Goal: Communication & Community: Answer question/provide support

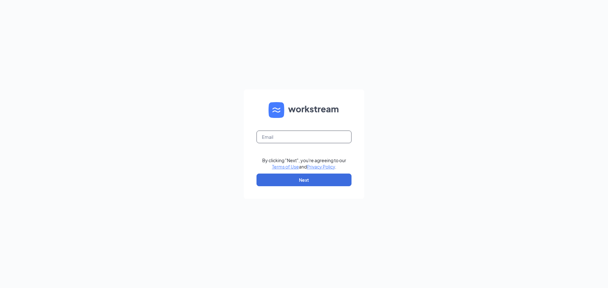
drag, startPoint x: 303, startPoint y: 136, endPoint x: 307, endPoint y: 142, distance: 7.7
click at [303, 136] on input "text" at bounding box center [304, 137] width 95 height 13
type input "sfculvers100@gmail.com"
click at [245, 155] on form "sfculvers100@gmail.com By clicking "Next", you're agreeing to our Terms of Use …" at bounding box center [304, 145] width 120 height 110
click at [280, 181] on button "Next" at bounding box center [304, 180] width 95 height 13
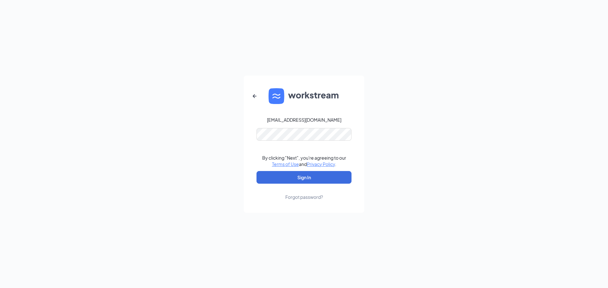
click at [254, 153] on form "sfculvers100@gmail.com By clicking "Next", you're agreeing to our Terms of Use …" at bounding box center [304, 144] width 120 height 137
click at [271, 174] on button "Sign In" at bounding box center [304, 177] width 95 height 13
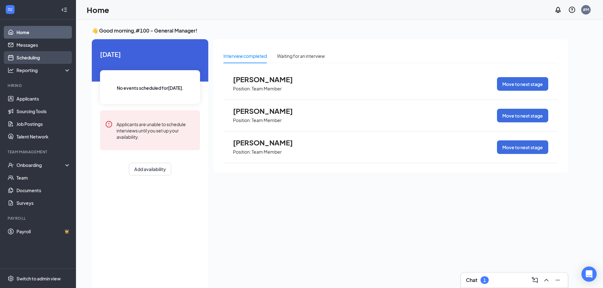
click at [19, 57] on link "Scheduling" at bounding box center [43, 57] width 54 height 13
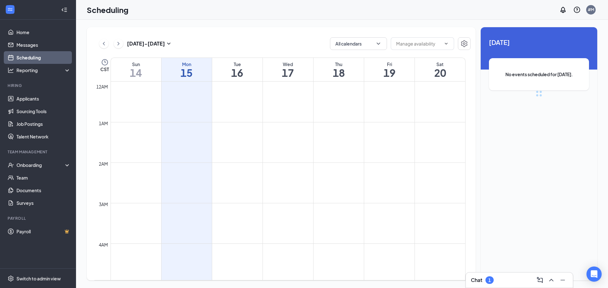
scroll to position [311, 0]
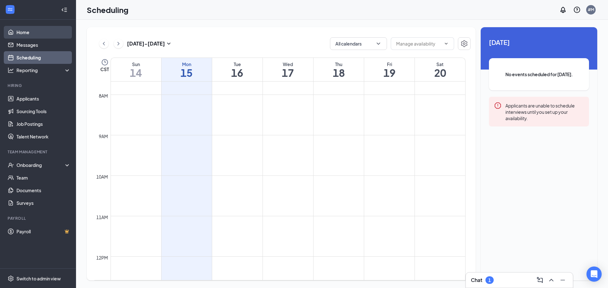
click at [31, 30] on link "Home" at bounding box center [43, 32] width 54 height 13
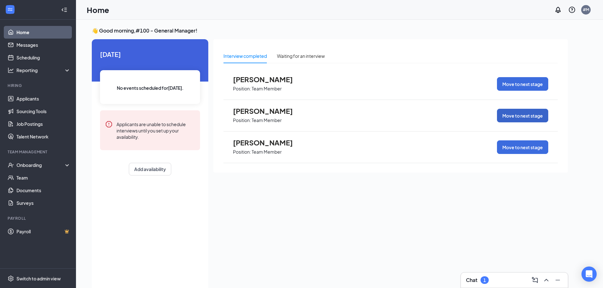
click at [513, 116] on button "Move to next stage" at bounding box center [522, 116] width 51 height 14
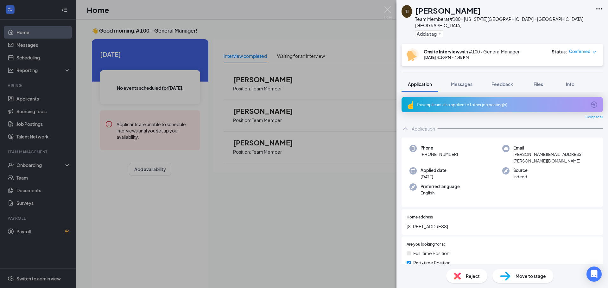
click at [535, 277] on span "Move to stage" at bounding box center [531, 276] width 30 height 7
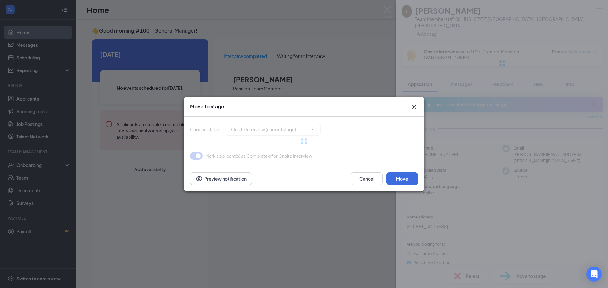
type input "Hiring Complete (final stage)"
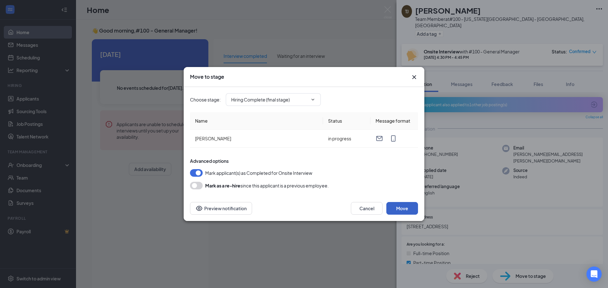
click at [396, 212] on button "Move" at bounding box center [402, 208] width 32 height 13
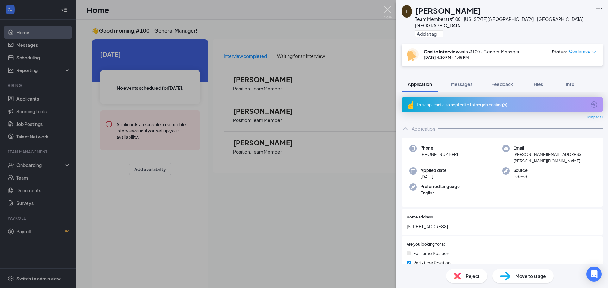
click at [387, 8] on img at bounding box center [388, 12] width 8 height 12
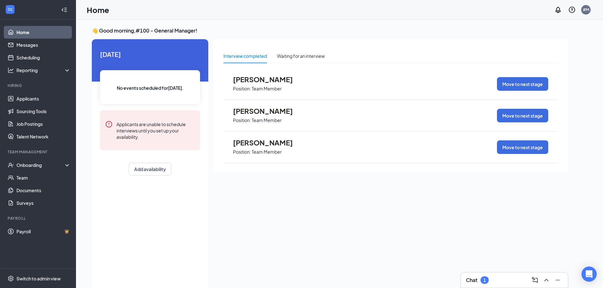
click at [305, 82] on div "[PERSON_NAME] Position: Team Member Move to next stage" at bounding box center [391, 84] width 334 height 32
click at [278, 80] on span "[PERSON_NAME]" at bounding box center [268, 79] width 70 height 8
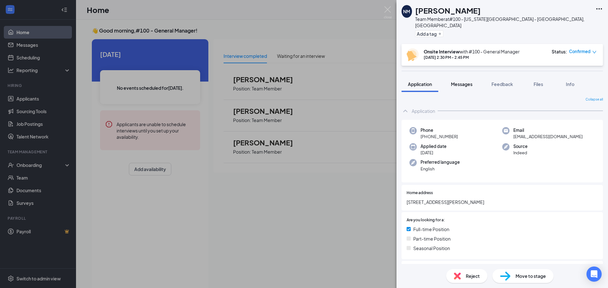
click at [467, 81] on span "Messages" at bounding box center [462, 84] width 22 height 6
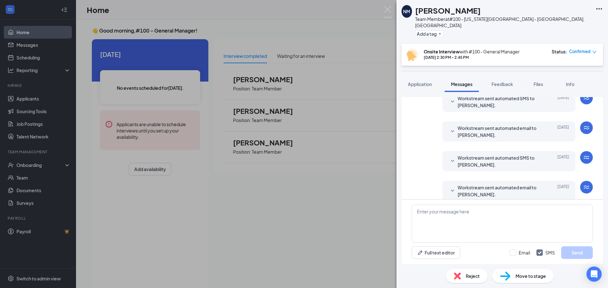
scroll to position [198, 0]
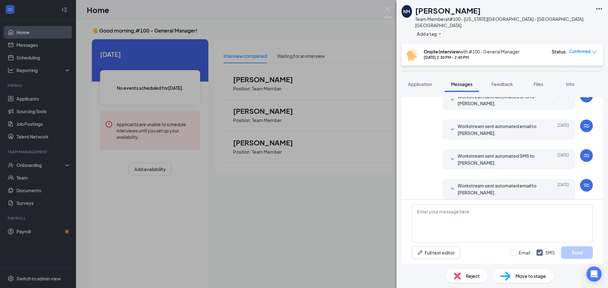
click at [473, 182] on span "Workstream sent automated email to [PERSON_NAME]." at bounding box center [499, 189] width 83 height 14
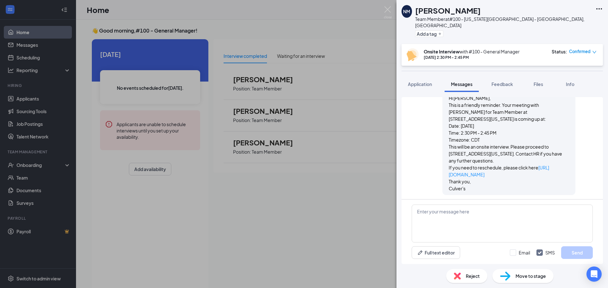
scroll to position [306, 0]
click at [355, 28] on div "NM [PERSON_NAME] Team Member at #[STREET_ADDRESS][US_STATE] Add a tag Onsite In…" at bounding box center [304, 144] width 608 height 288
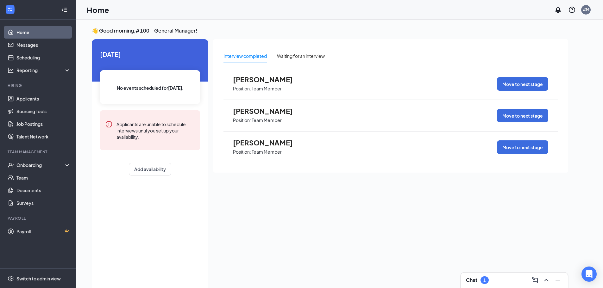
click at [383, 87] on div "[PERSON_NAME] Position: Team Member Move to next stage" at bounding box center [391, 84] width 334 height 32
click at [271, 84] on span "Position: Team Member" at bounding box center [268, 89] width 70 height 10
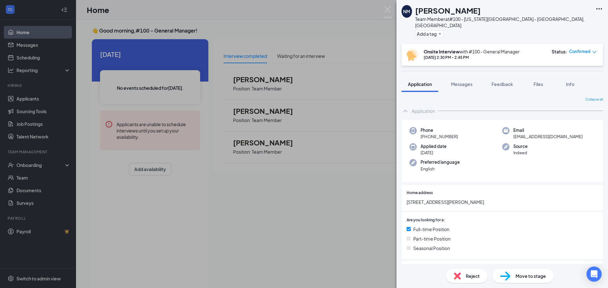
click at [465, 280] on div "Reject" at bounding box center [466, 276] width 41 height 14
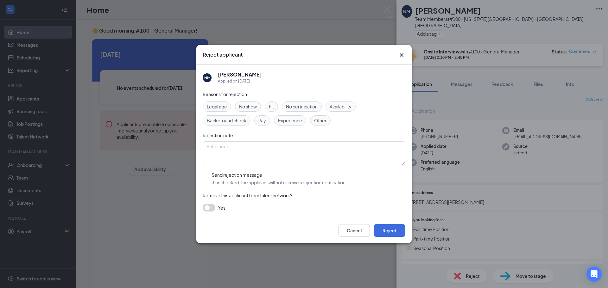
click at [402, 54] on icon "Cross" at bounding box center [402, 55] width 4 height 4
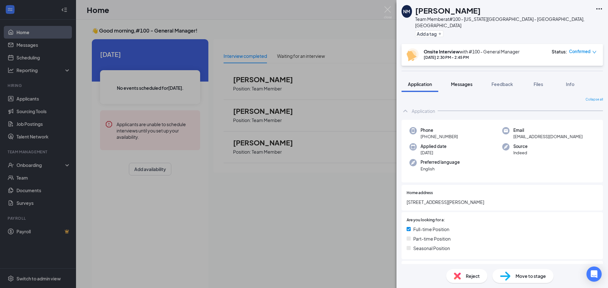
click at [457, 81] on span "Messages" at bounding box center [462, 84] width 22 height 6
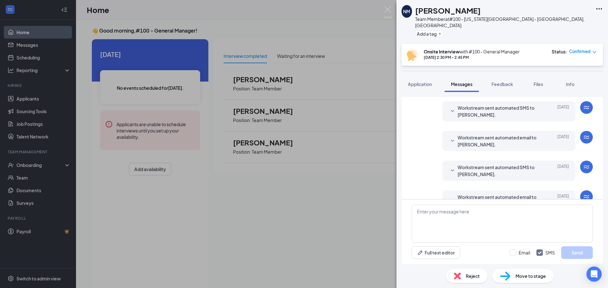
scroll to position [198, 0]
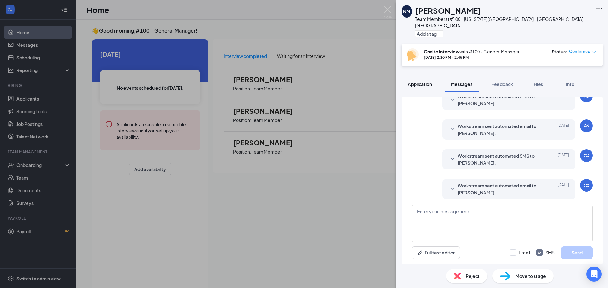
click at [416, 81] on span "Application" at bounding box center [420, 84] width 24 height 6
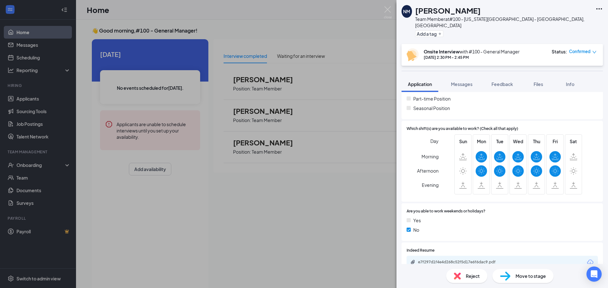
scroll to position [158, 0]
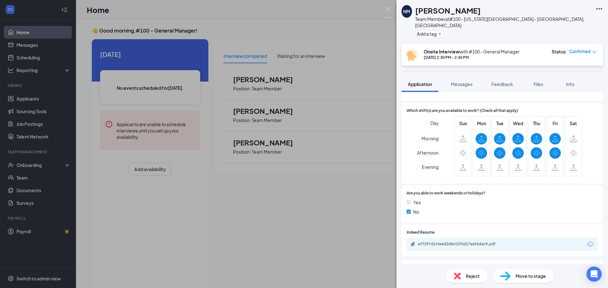
click at [449, 231] on div "Indeed Resume e7f297d1f4e4d268c52f5d17e6f6dac9.pdf" at bounding box center [502, 241] width 191 height 22
click at [448, 242] on div "e7f297d1f4e4d268c52f5d17e6f6dac9.pdf" at bounding box center [462, 244] width 89 height 5
click at [388, 7] on img at bounding box center [388, 12] width 8 height 12
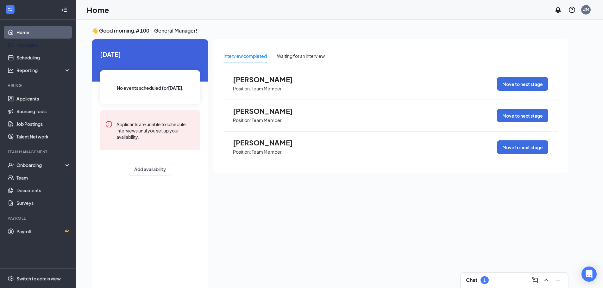
drag, startPoint x: 30, startPoint y: 48, endPoint x: 26, endPoint y: 81, distance: 33.2
click at [30, 48] on link "Messages" at bounding box center [43, 45] width 54 height 13
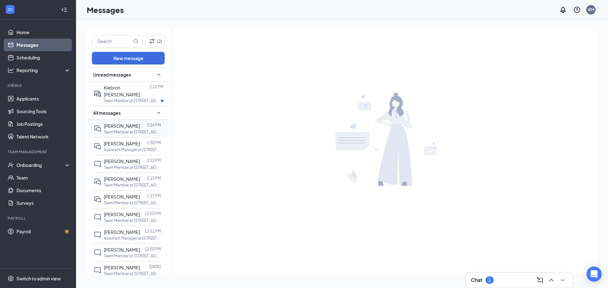
click at [135, 130] on p "Team Member at [STREET_ADDRESS][US_STATE]" at bounding box center [132, 132] width 57 height 5
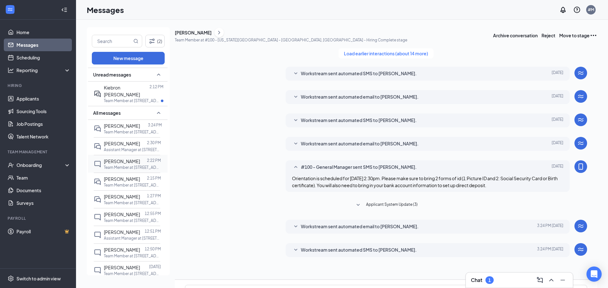
scroll to position [66, 0]
click at [381, 247] on span "Workstream sent automated SMS to [PERSON_NAME]." at bounding box center [359, 251] width 116 height 8
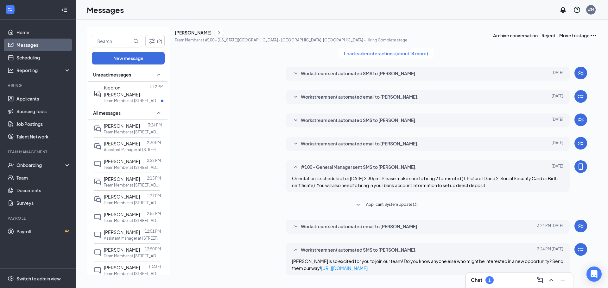
scroll to position [52, 0]
drag, startPoint x: 115, startPoint y: 139, endPoint x: 132, endPoint y: 147, distance: 19.7
click at [115, 141] on span "[PERSON_NAME]" at bounding box center [122, 144] width 36 height 6
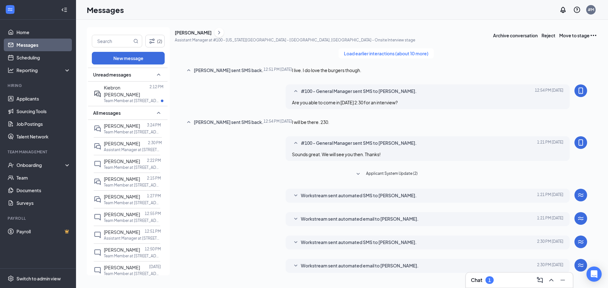
scroll to position [115, 0]
click at [330, 263] on span "Workstream sent automated email to [PERSON_NAME]." at bounding box center [360, 267] width 118 height 8
click at [104, 159] on span "[PERSON_NAME]" at bounding box center [122, 162] width 36 height 6
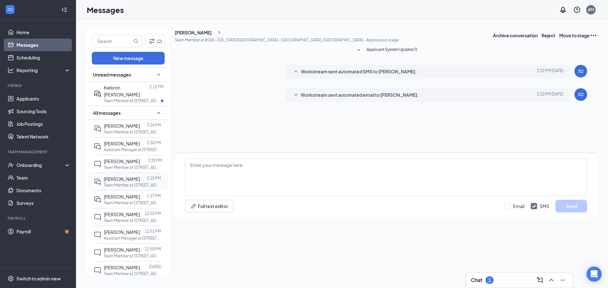
click at [125, 176] on span "[PERSON_NAME]" at bounding box center [122, 179] width 36 height 6
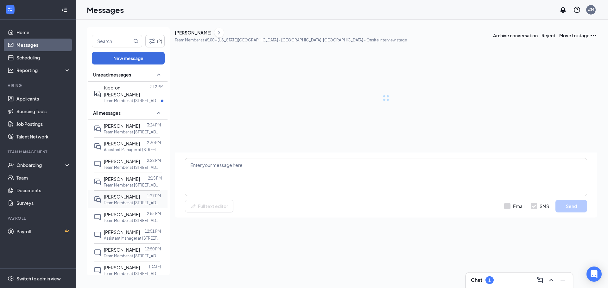
click at [140, 193] on div at bounding box center [143, 196] width 7 height 7
click at [128, 212] on span "[PERSON_NAME]" at bounding box center [122, 215] width 36 height 6
click at [120, 194] on span "[PERSON_NAME]" at bounding box center [122, 197] width 36 height 6
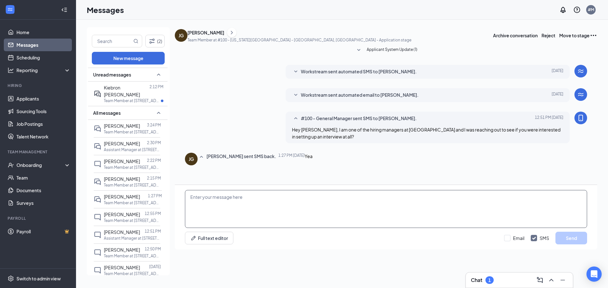
click at [351, 228] on textarea at bounding box center [386, 209] width 402 height 38
click at [259, 226] on textarea "Are you able to come in [DATE] at 4:15" at bounding box center [386, 209] width 402 height 38
click at [320, 225] on textarea "Are you able to come in [DATE] 4:15" at bounding box center [386, 209] width 402 height 38
type textarea "Are you able to come in [DATE] 4:15 for an interview?"
click at [575, 245] on button "Send" at bounding box center [571, 238] width 32 height 13
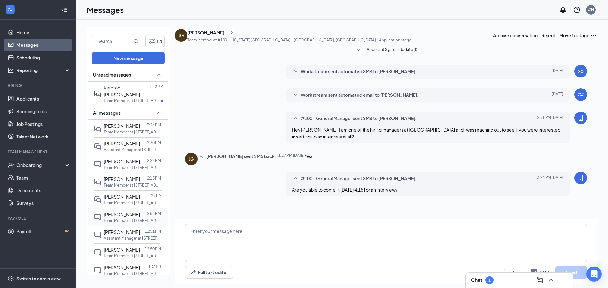
scroll to position [20, 0]
click at [143, 211] on div at bounding box center [142, 214] width 5 height 7
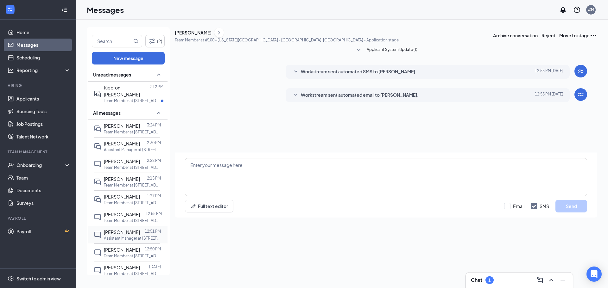
click at [140, 229] on div at bounding box center [142, 232] width 5 height 7
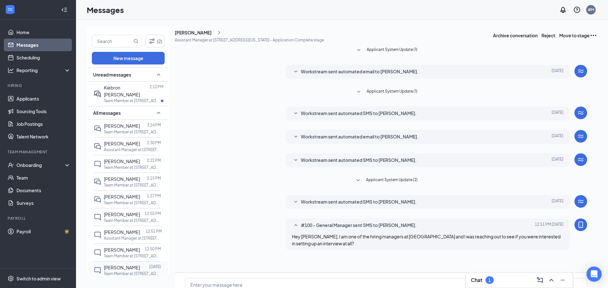
scroll to position [59, 0]
click at [120, 218] on p "Team Member at [STREET_ADDRESS][US_STATE]" at bounding box center [132, 220] width 57 height 5
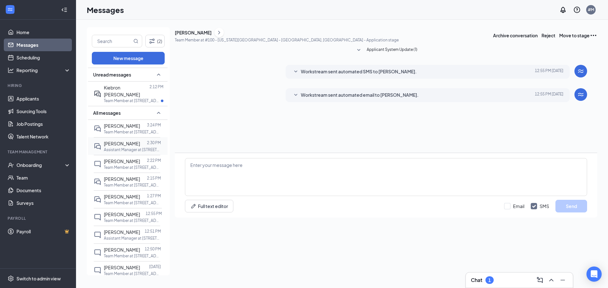
drag, startPoint x: 146, startPoint y: 97, endPoint x: 146, endPoint y: 135, distance: 38.3
click at [146, 96] on div "Kiebron [PERSON_NAME] 2:12 PM Team Member at #[STREET_ADDRESS][US_STATE]" at bounding box center [127, 94] width 67 height 24
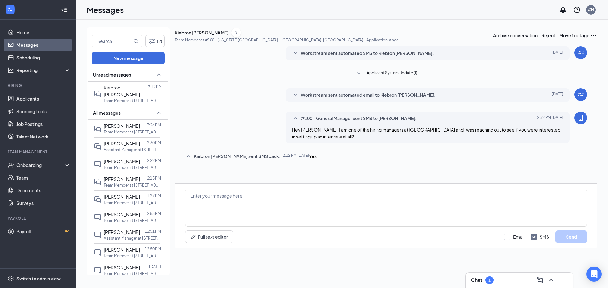
click at [333, 249] on div "Full text editor Email SMS Send" at bounding box center [386, 216] width 422 height 65
click at [326, 227] on textarea at bounding box center [386, 208] width 402 height 38
type textarea "Are you able to come in [DATE] 4:30 for an interview?"
click at [577, 244] on button "Send" at bounding box center [571, 237] width 32 height 13
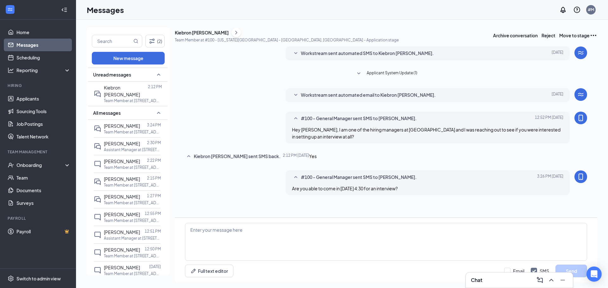
scroll to position [20, 0]
click at [28, 41] on link "Messages" at bounding box center [43, 45] width 54 height 13
click at [27, 34] on link "Home" at bounding box center [43, 32] width 54 height 13
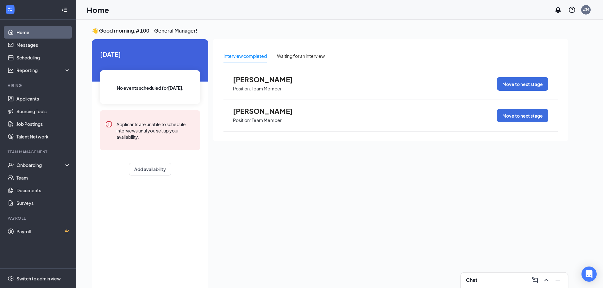
click at [36, 24] on ul "Home Messages Scheduling Reporting Hiring Applicants Sourcing Tools Job Posting…" at bounding box center [38, 144] width 76 height 249
click at [28, 31] on link "Home" at bounding box center [43, 32] width 54 height 13
drag, startPoint x: 30, startPoint y: 48, endPoint x: 33, endPoint y: 60, distance: 13.0
click at [31, 47] on link "Messages" at bounding box center [43, 45] width 54 height 13
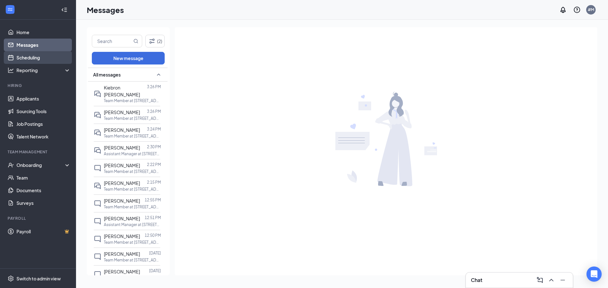
click at [28, 54] on link "Scheduling" at bounding box center [43, 57] width 54 height 13
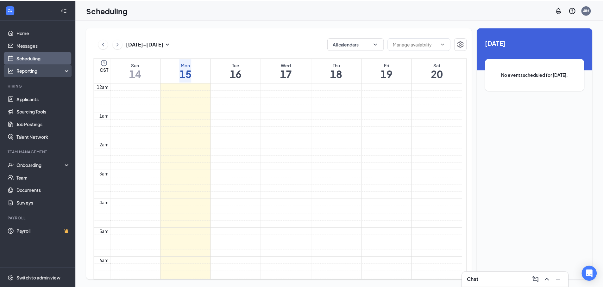
scroll to position [311, 0]
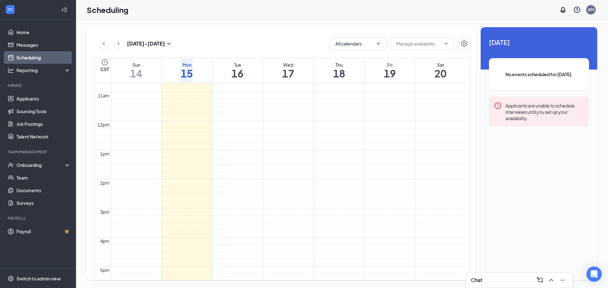
drag, startPoint x: 235, startPoint y: 70, endPoint x: 235, endPoint y: 92, distance: 21.5
click at [235, 70] on h1 "16" at bounding box center [237, 73] width 12 height 11
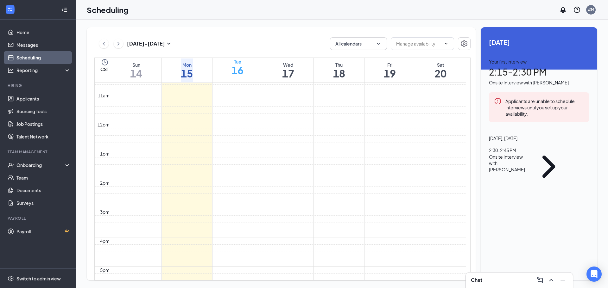
drag, startPoint x: 238, startPoint y: 67, endPoint x: 258, endPoint y: 68, distance: 19.7
click at [239, 66] on div "Tue 16" at bounding box center [237, 67] width 12 height 17
click at [282, 64] on div "Wed" at bounding box center [288, 65] width 12 height 6
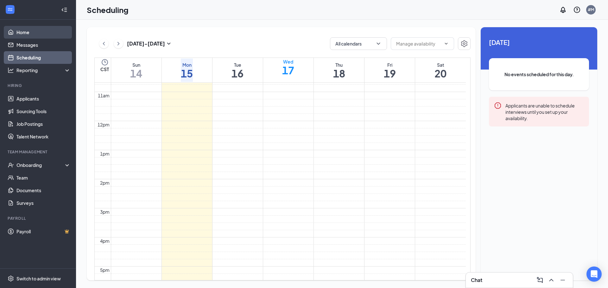
click at [37, 30] on link "Home" at bounding box center [43, 32] width 54 height 13
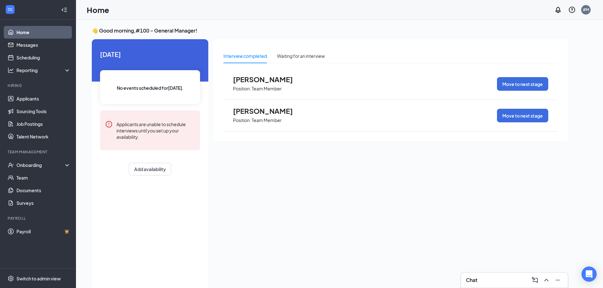
click at [26, 38] on link "Home" at bounding box center [43, 32] width 54 height 13
